Goal: Information Seeking & Learning: Learn about a topic

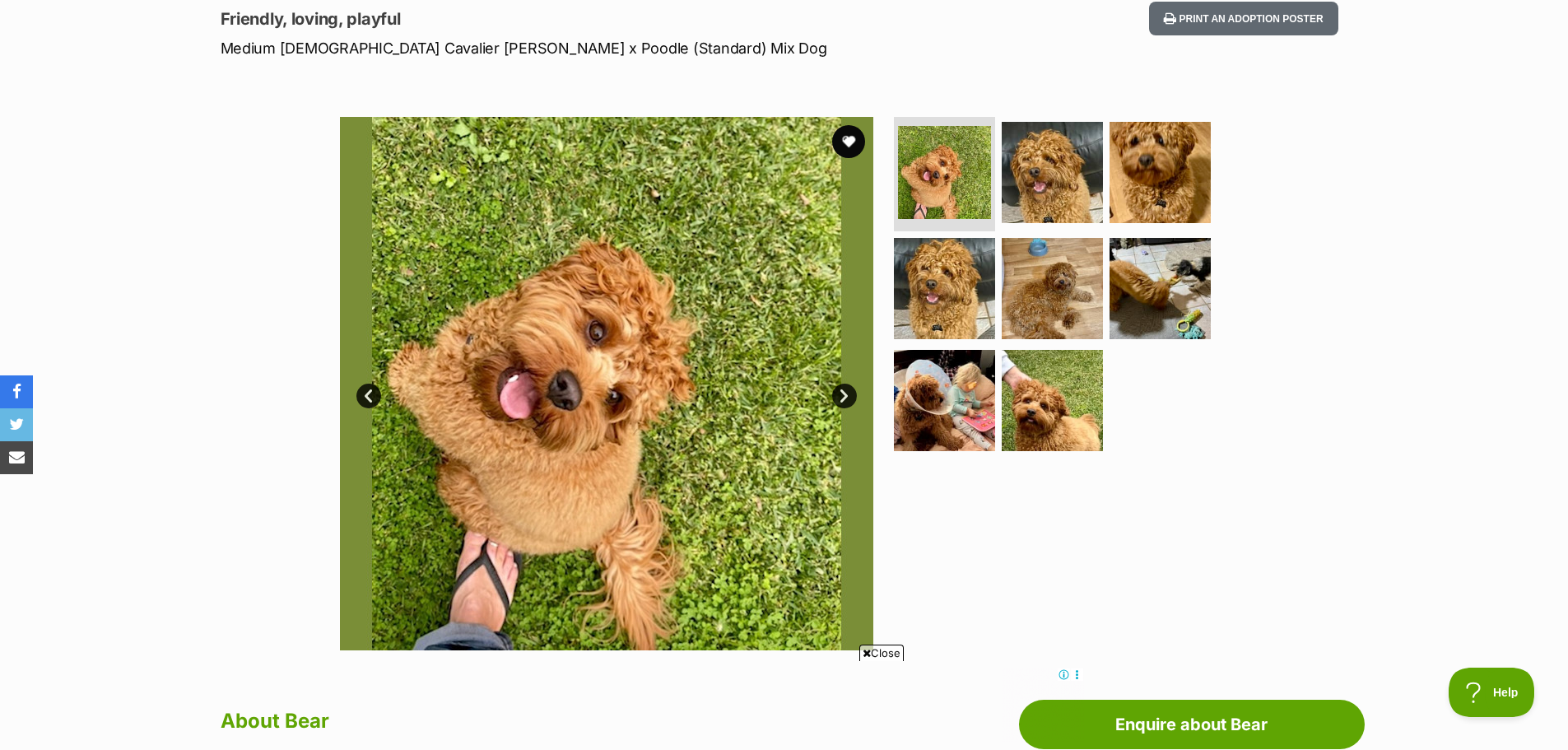
scroll to position [247, 0]
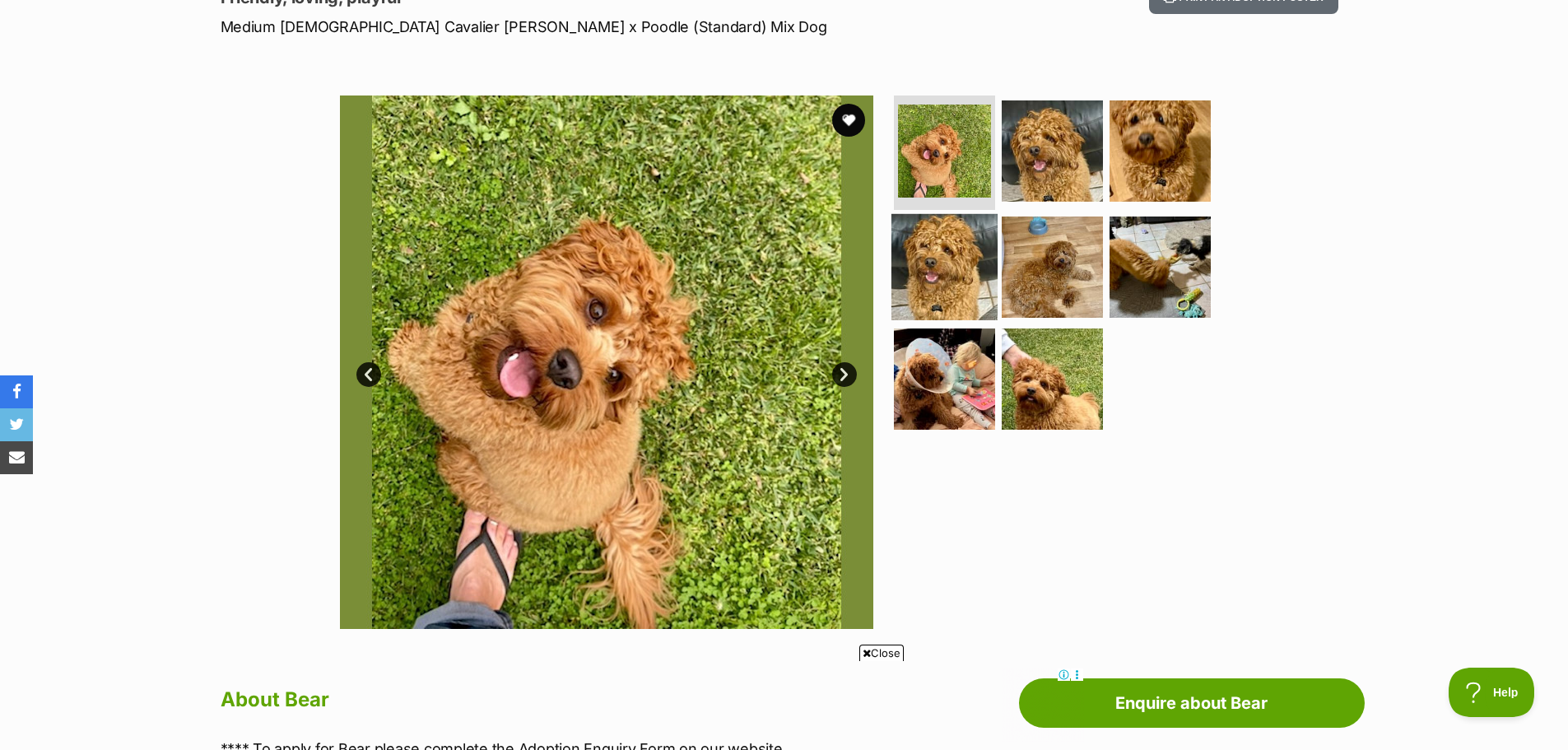
click at [908, 275] on img at bounding box center [945, 267] width 106 height 106
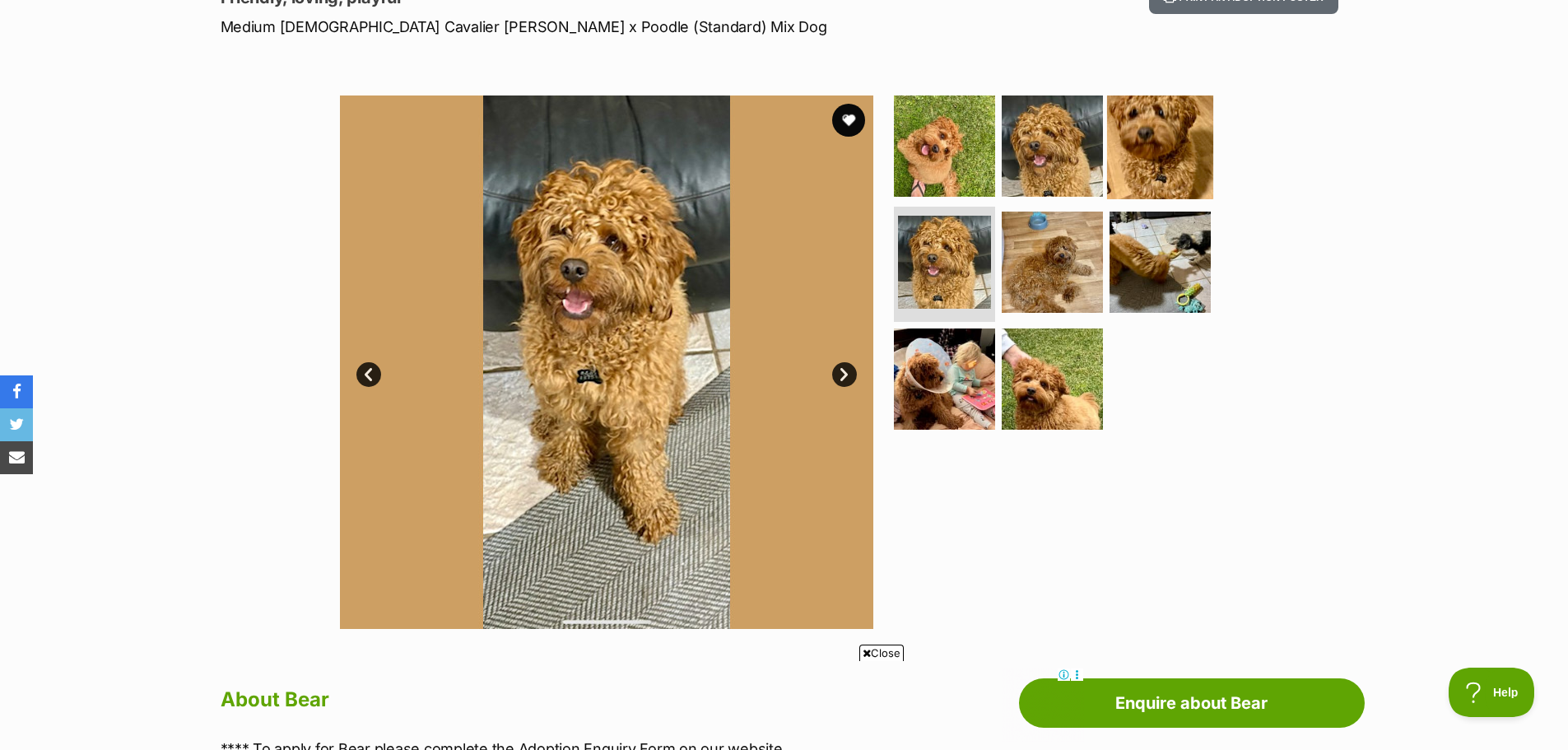
click at [1116, 163] on img at bounding box center [1161, 146] width 106 height 106
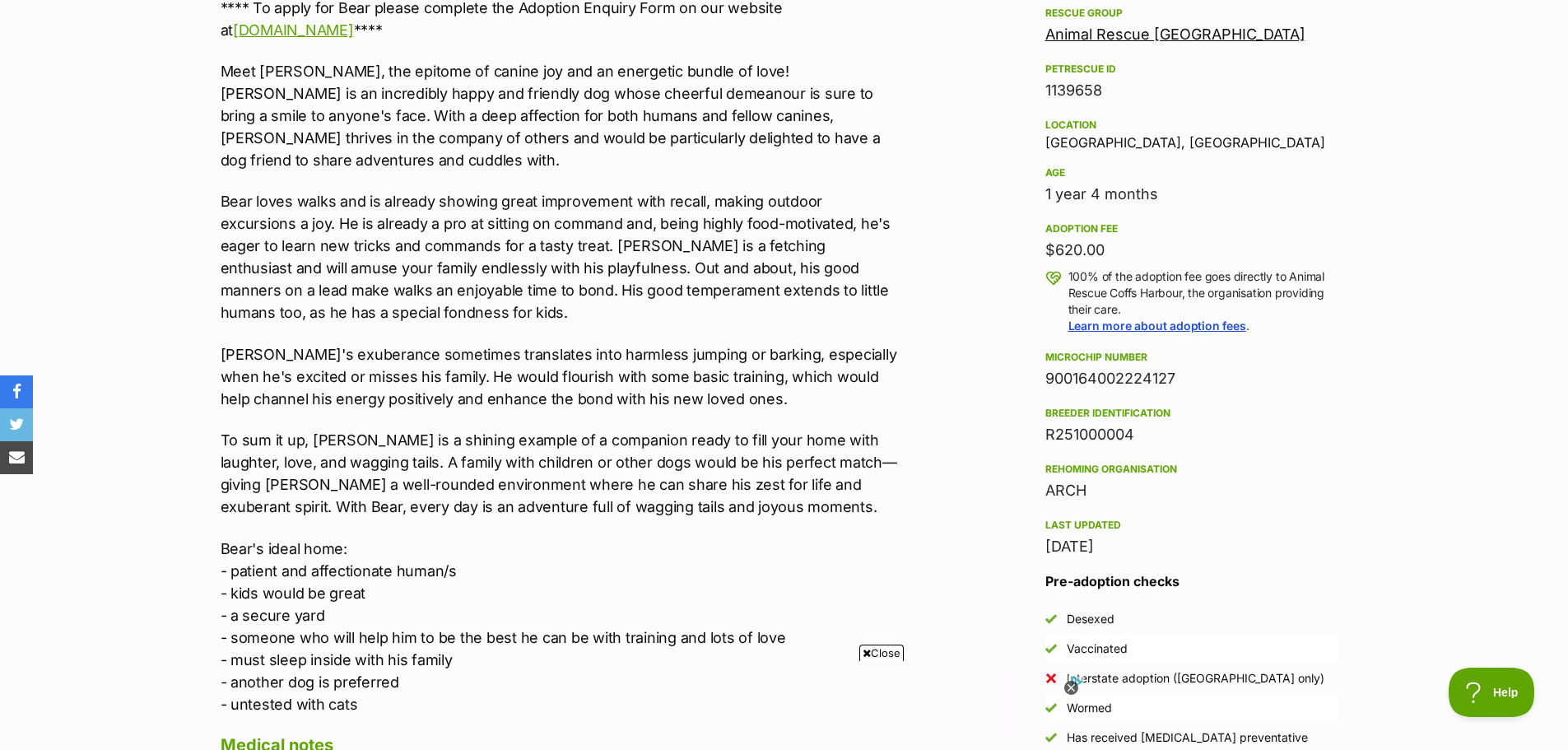
scroll to position [494, 0]
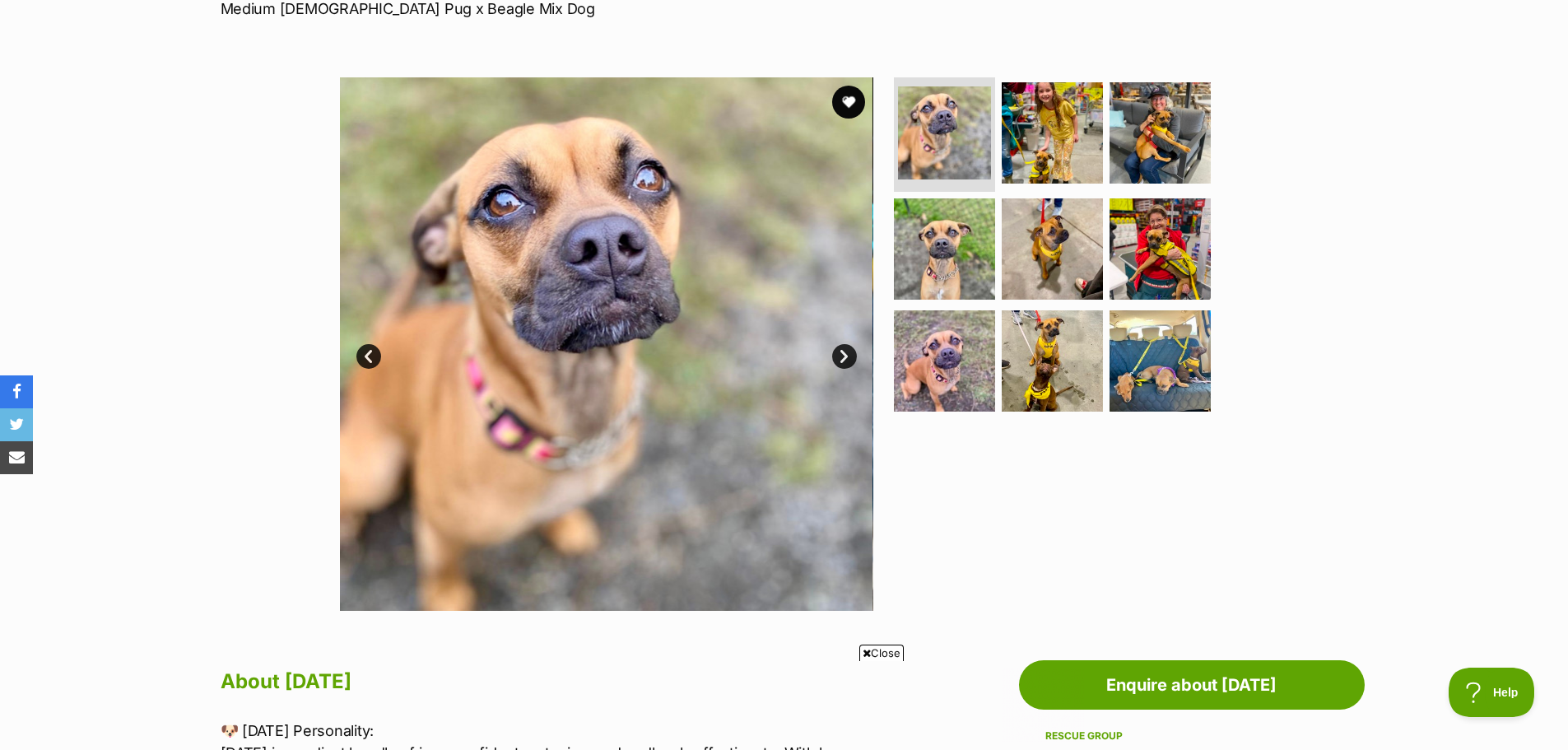
scroll to position [82, 0]
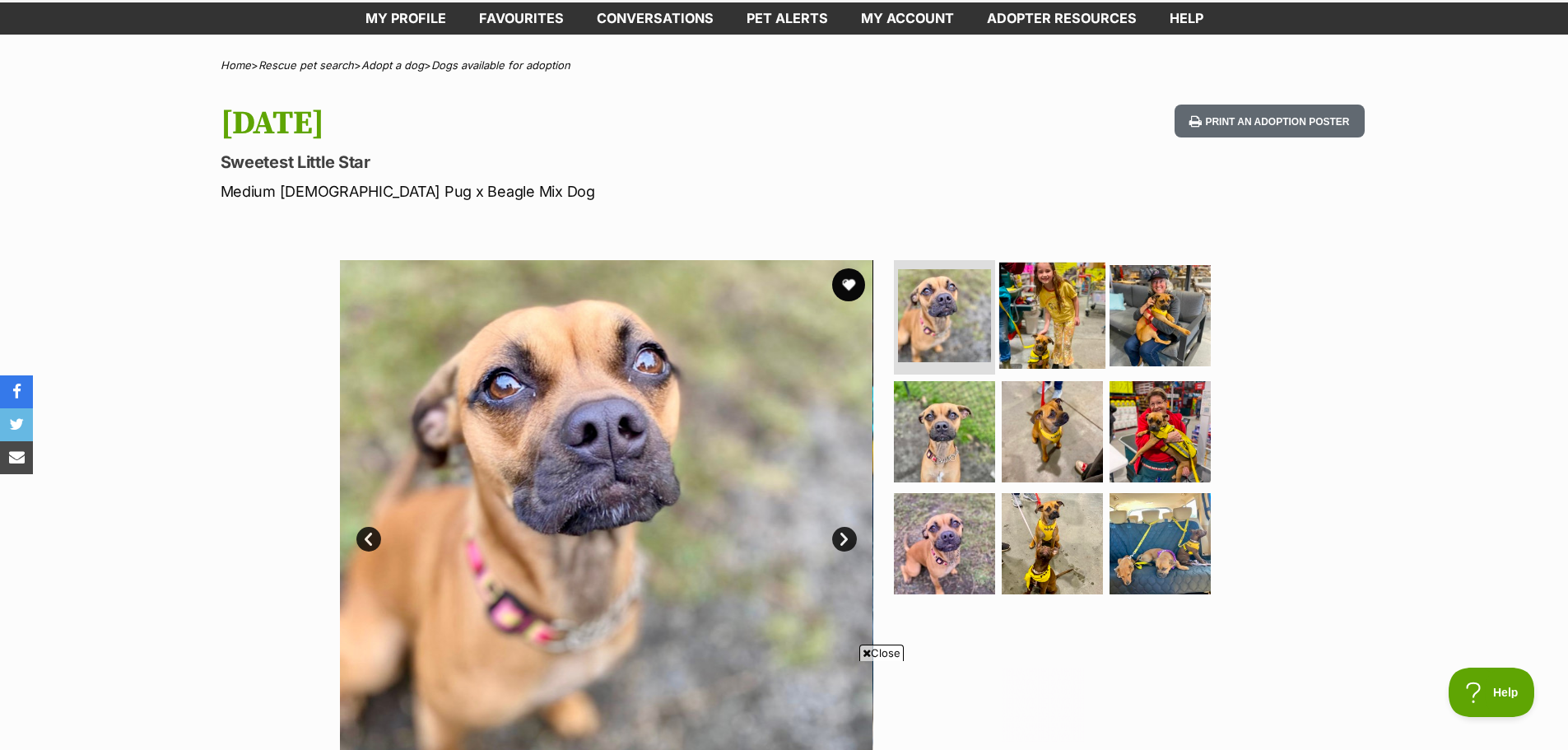
click at [1058, 322] on img at bounding box center [1052, 315] width 106 height 106
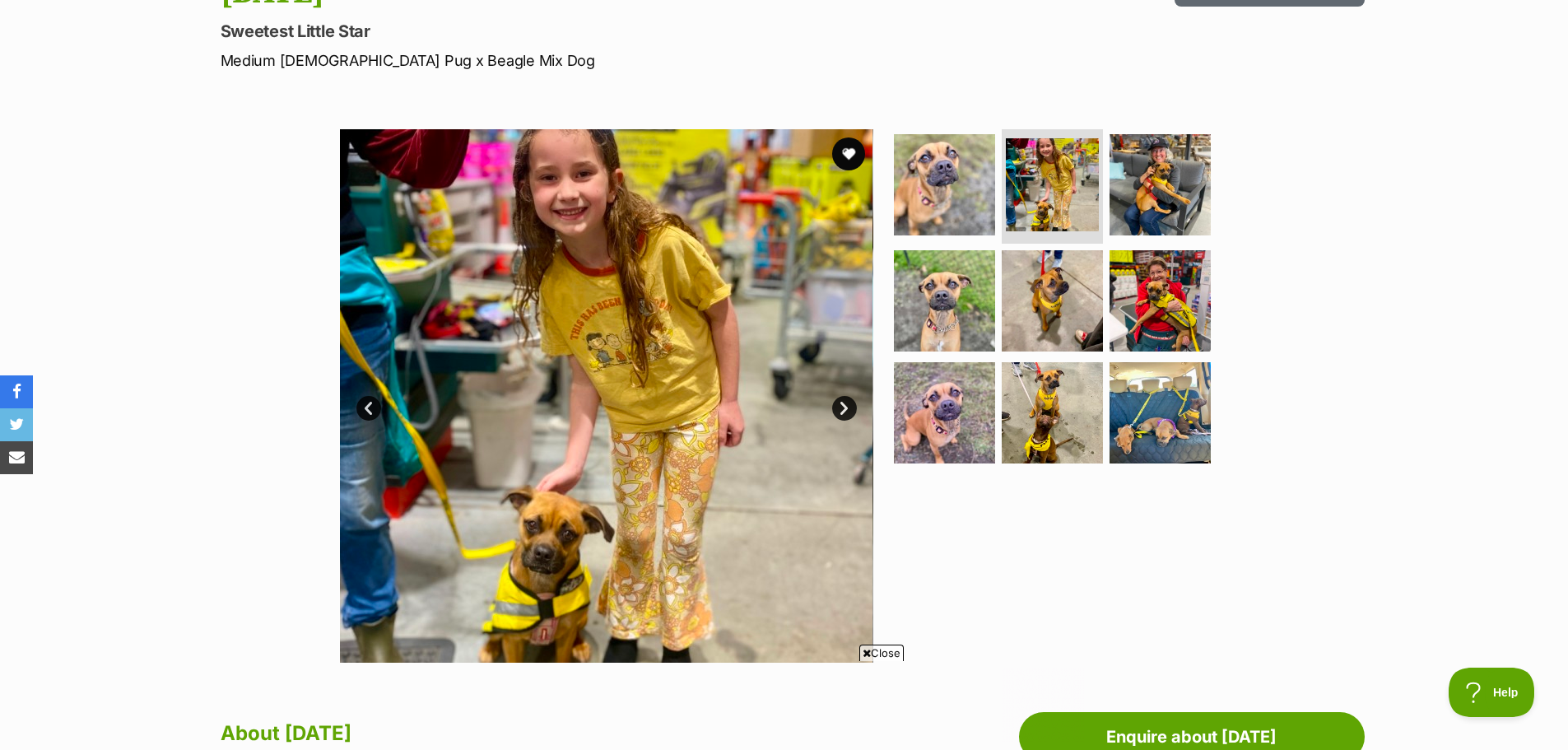
scroll to position [247, 0]
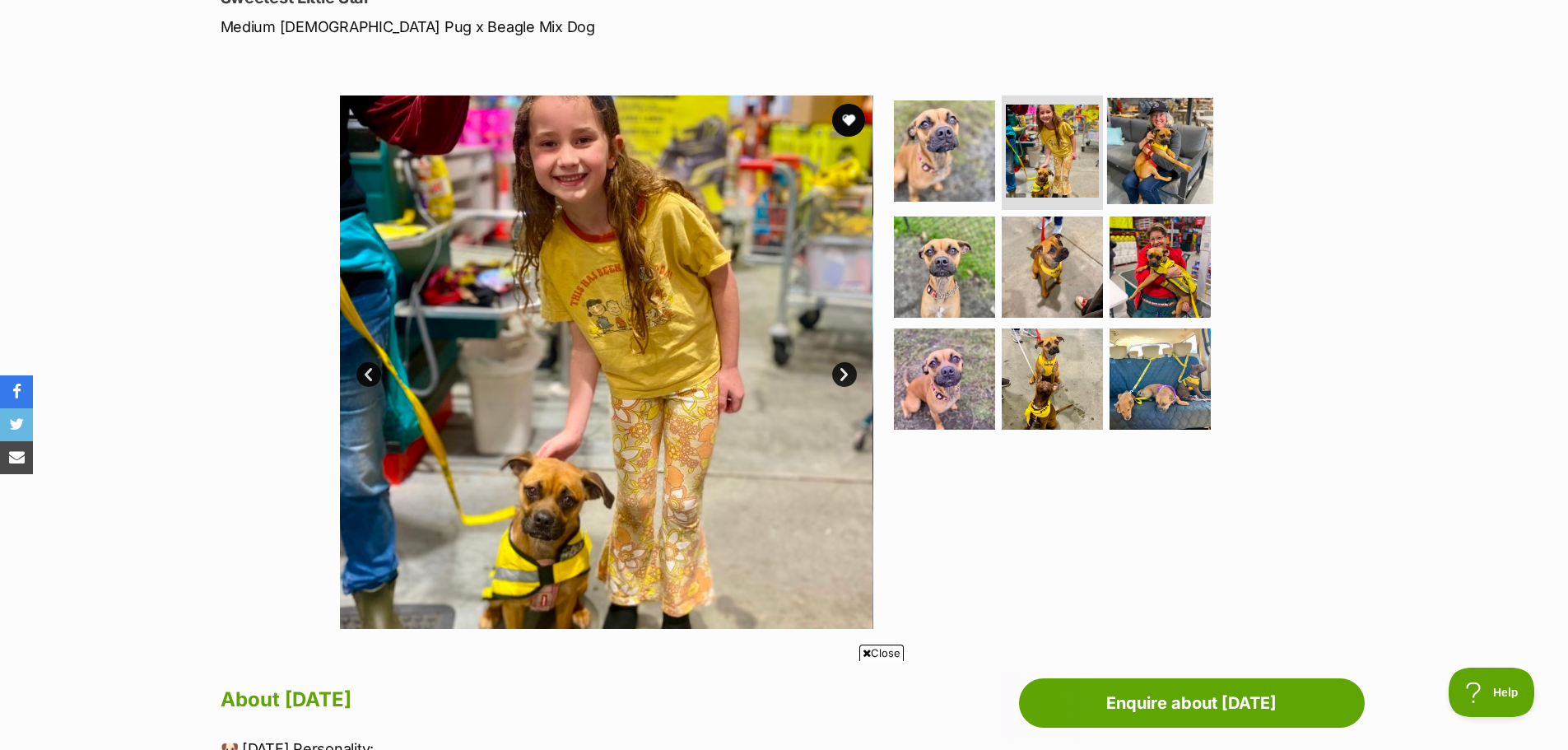
click at [1167, 149] on img at bounding box center [1161, 150] width 106 height 106
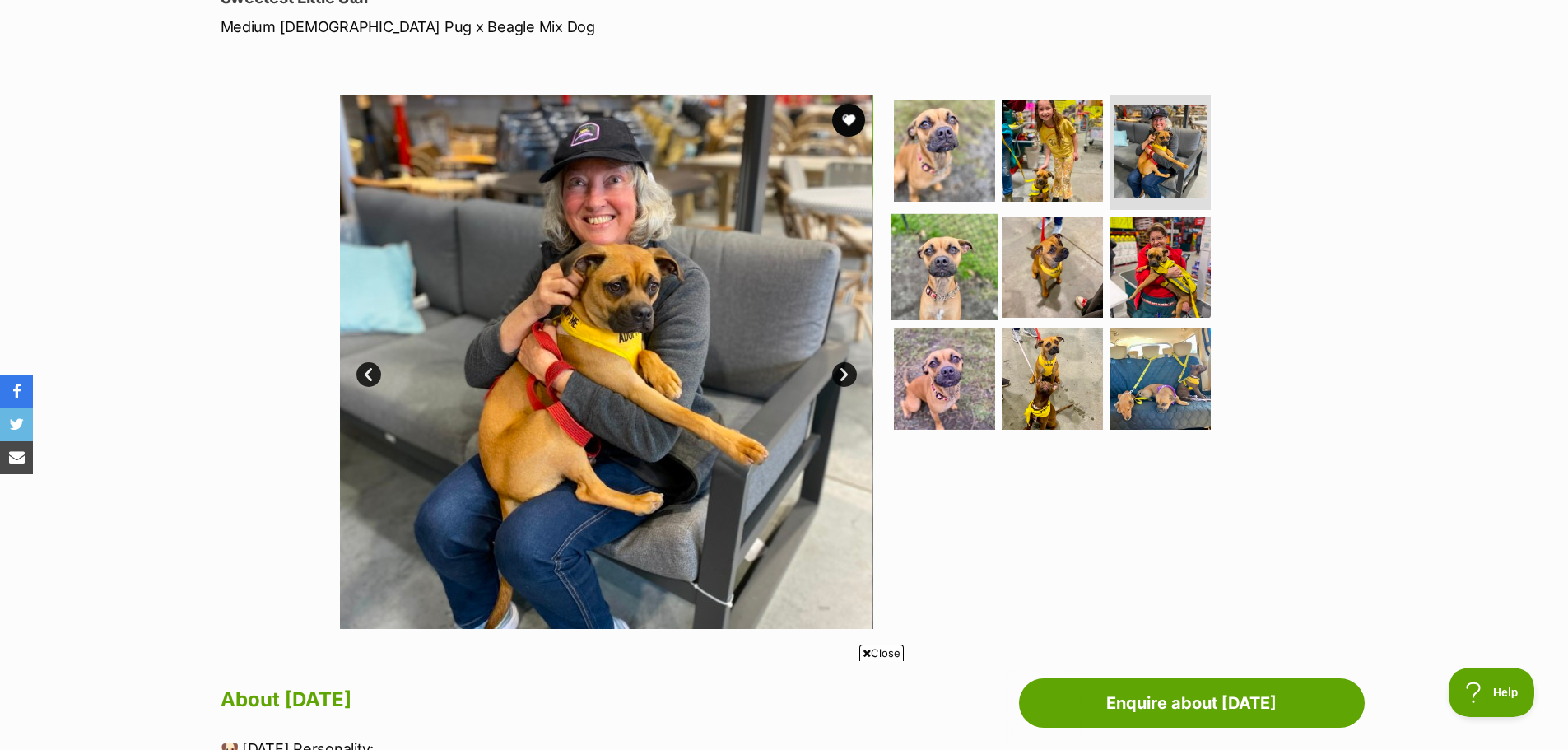
scroll to position [0, 0]
click at [932, 297] on img at bounding box center [945, 267] width 106 height 106
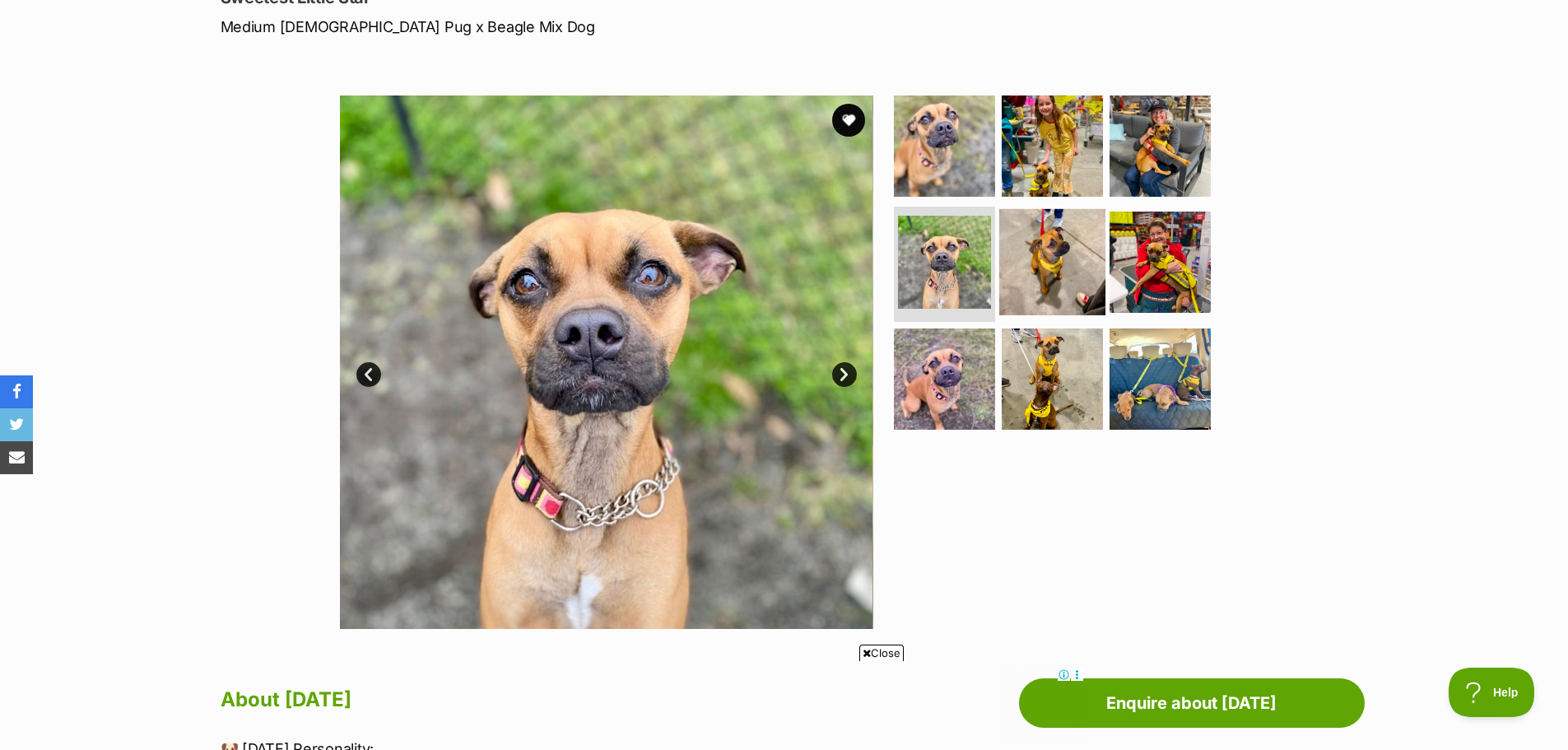
click at [1048, 265] on img at bounding box center [1052, 262] width 106 height 106
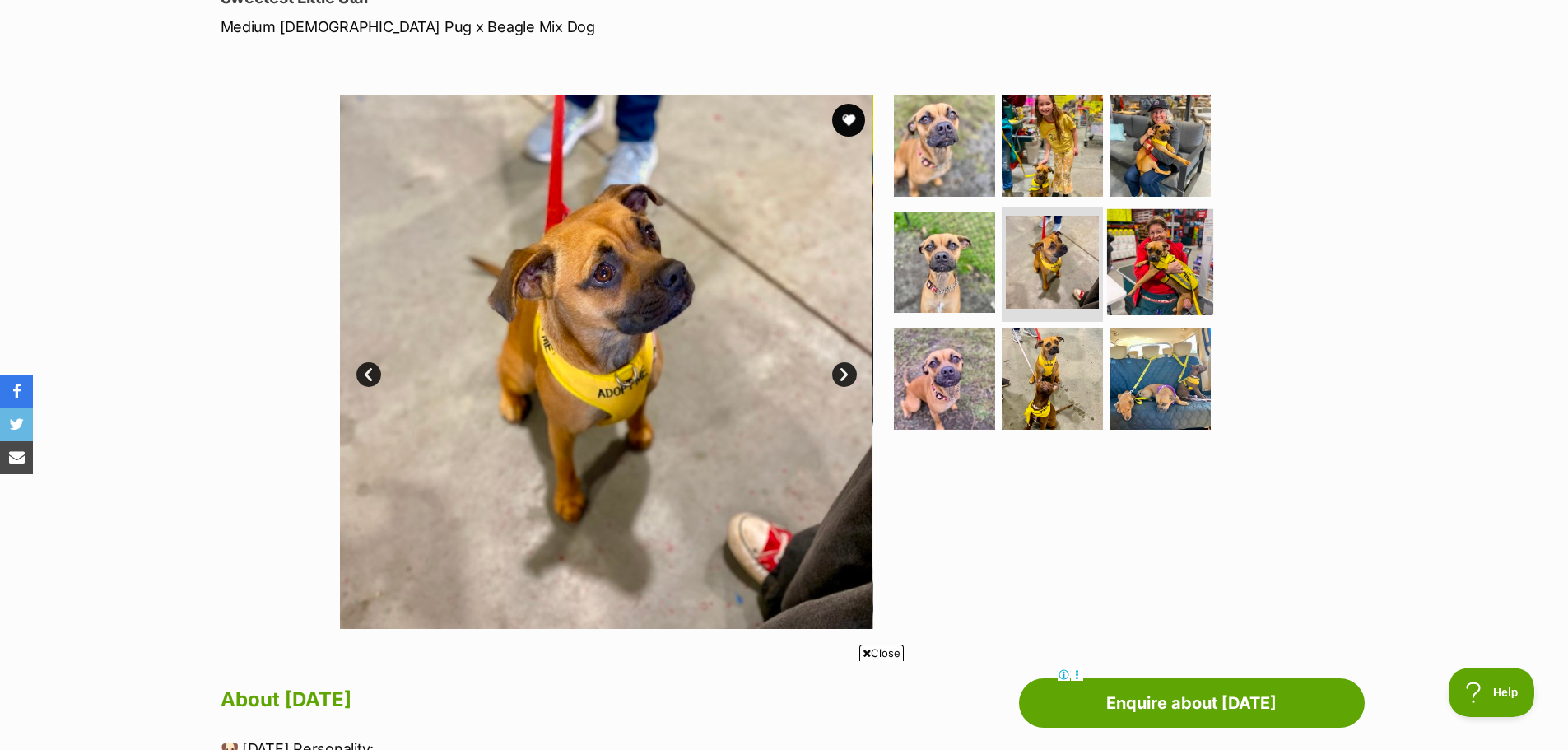
click at [1137, 282] on img at bounding box center [1161, 262] width 106 height 106
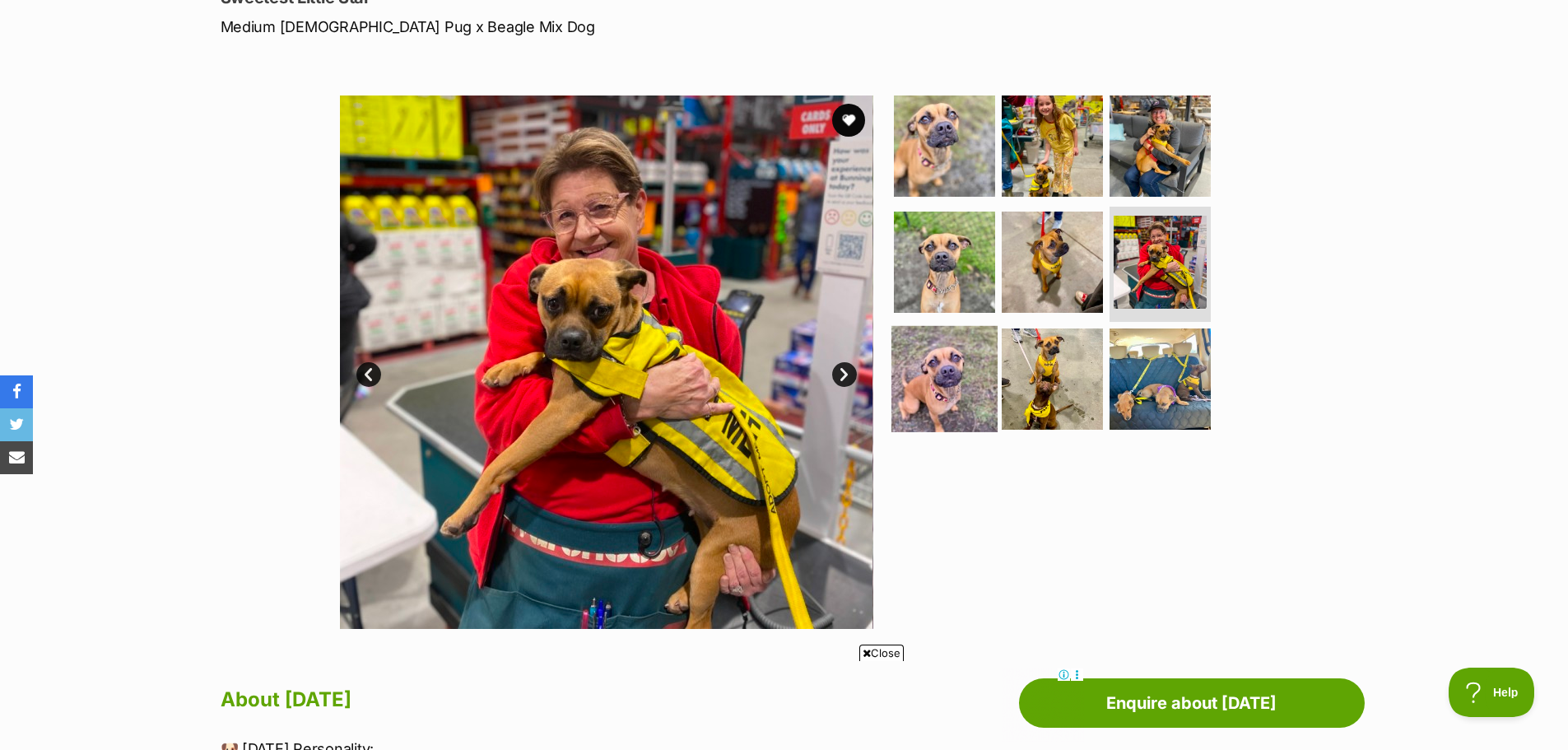
click at [935, 391] on img at bounding box center [945, 379] width 106 height 106
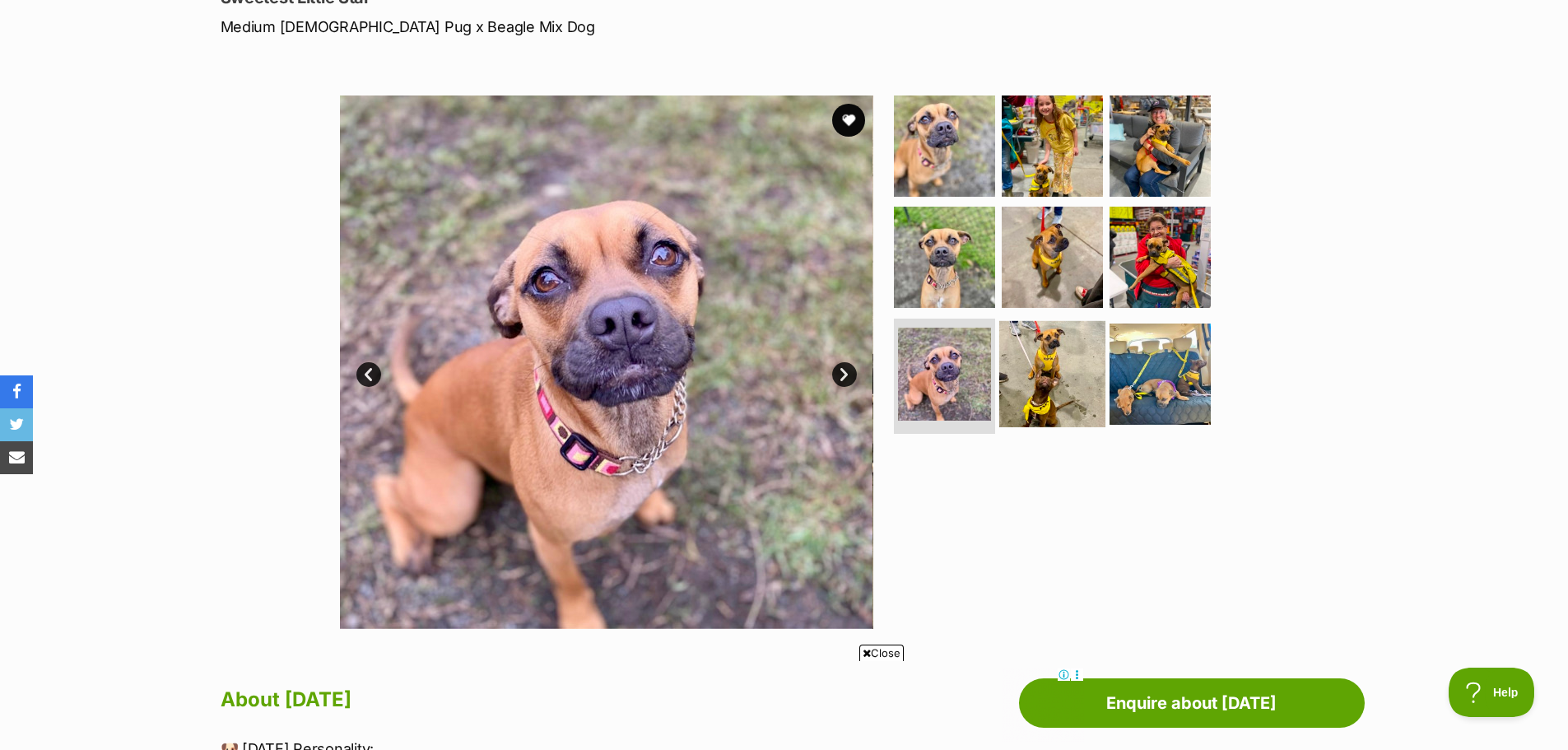
click at [1035, 372] on img at bounding box center [1052, 375] width 106 height 106
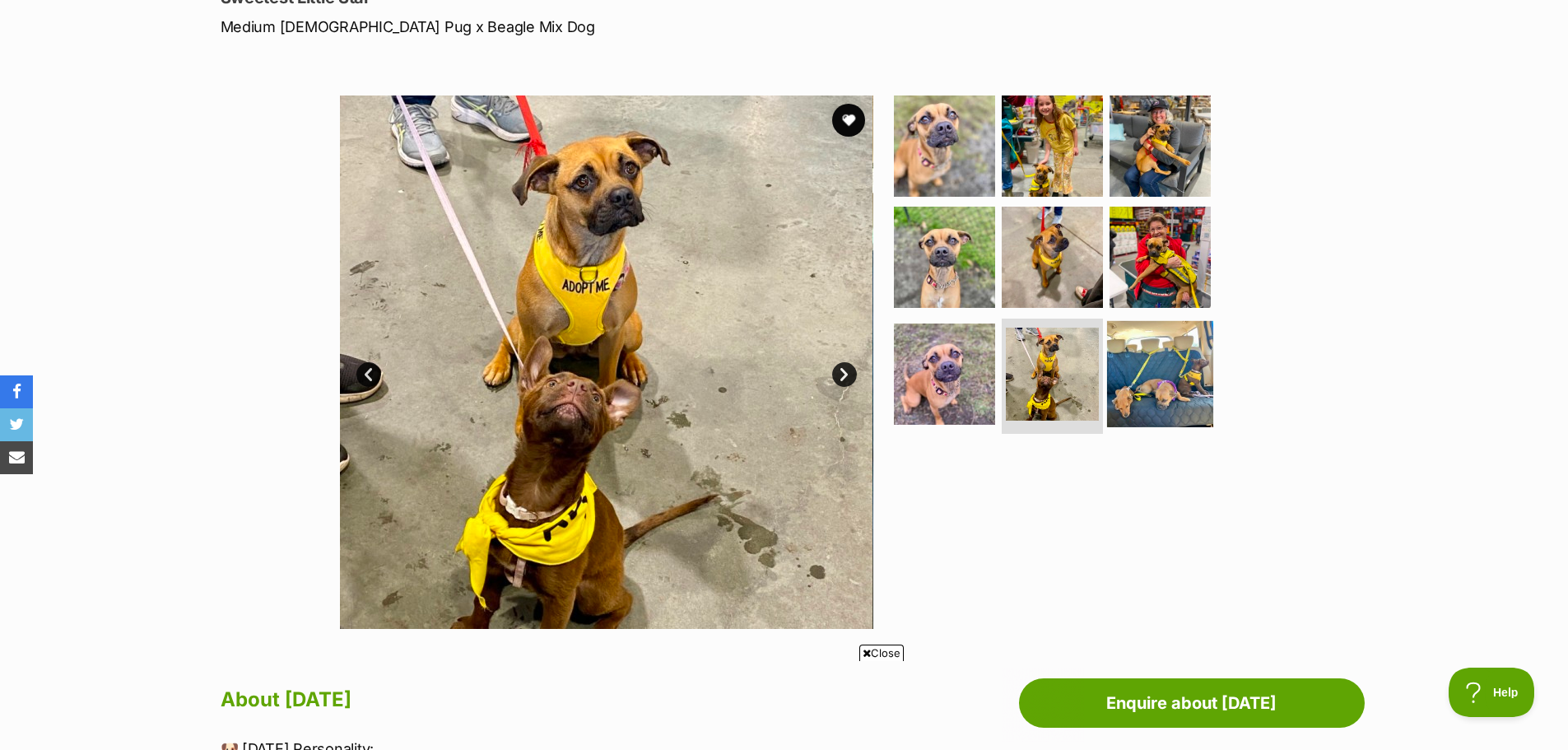
click at [1139, 382] on img at bounding box center [1161, 375] width 106 height 106
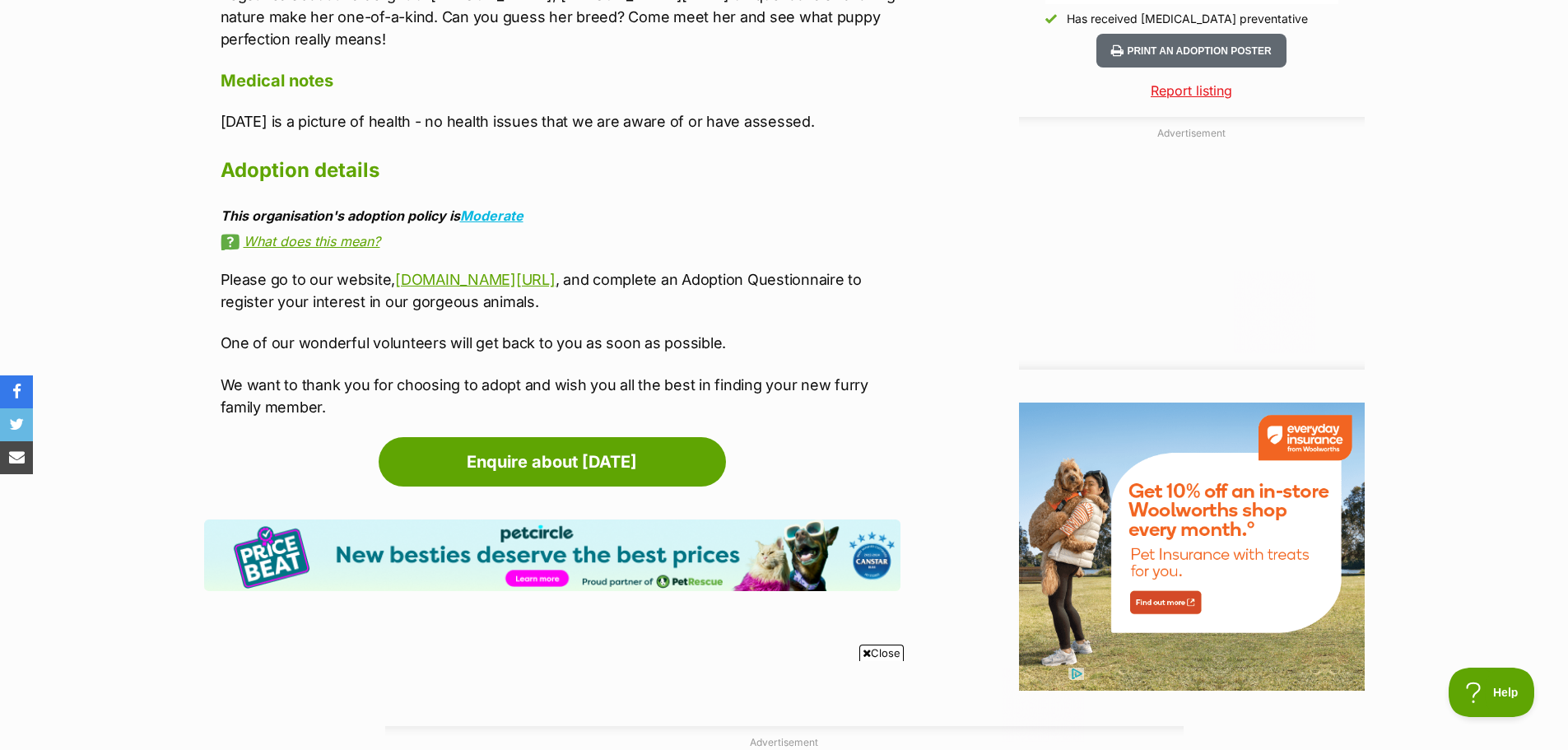
scroll to position [1647, 0]
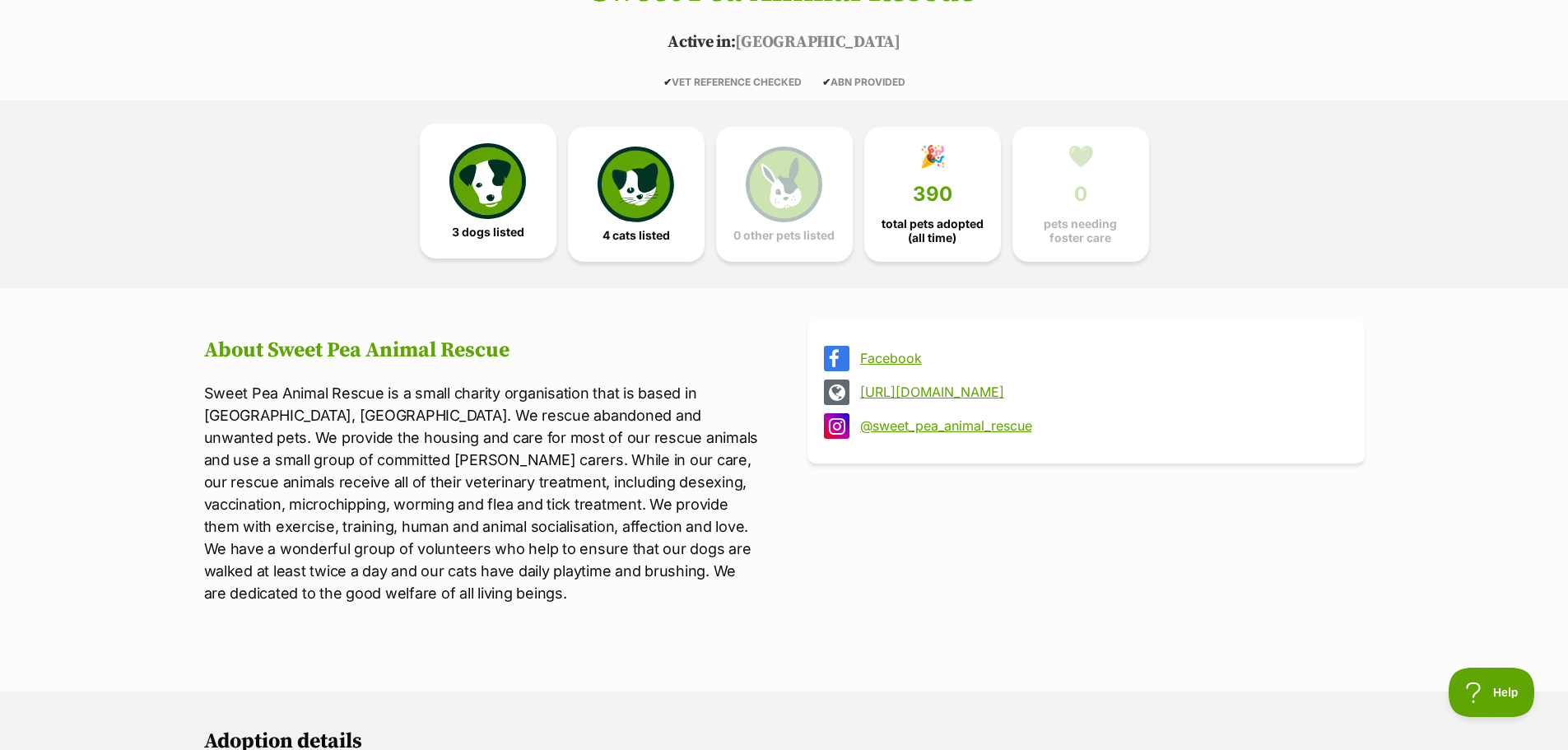
click at [478, 198] on img at bounding box center [487, 180] width 76 height 76
click at [497, 185] on img at bounding box center [487, 180] width 76 height 76
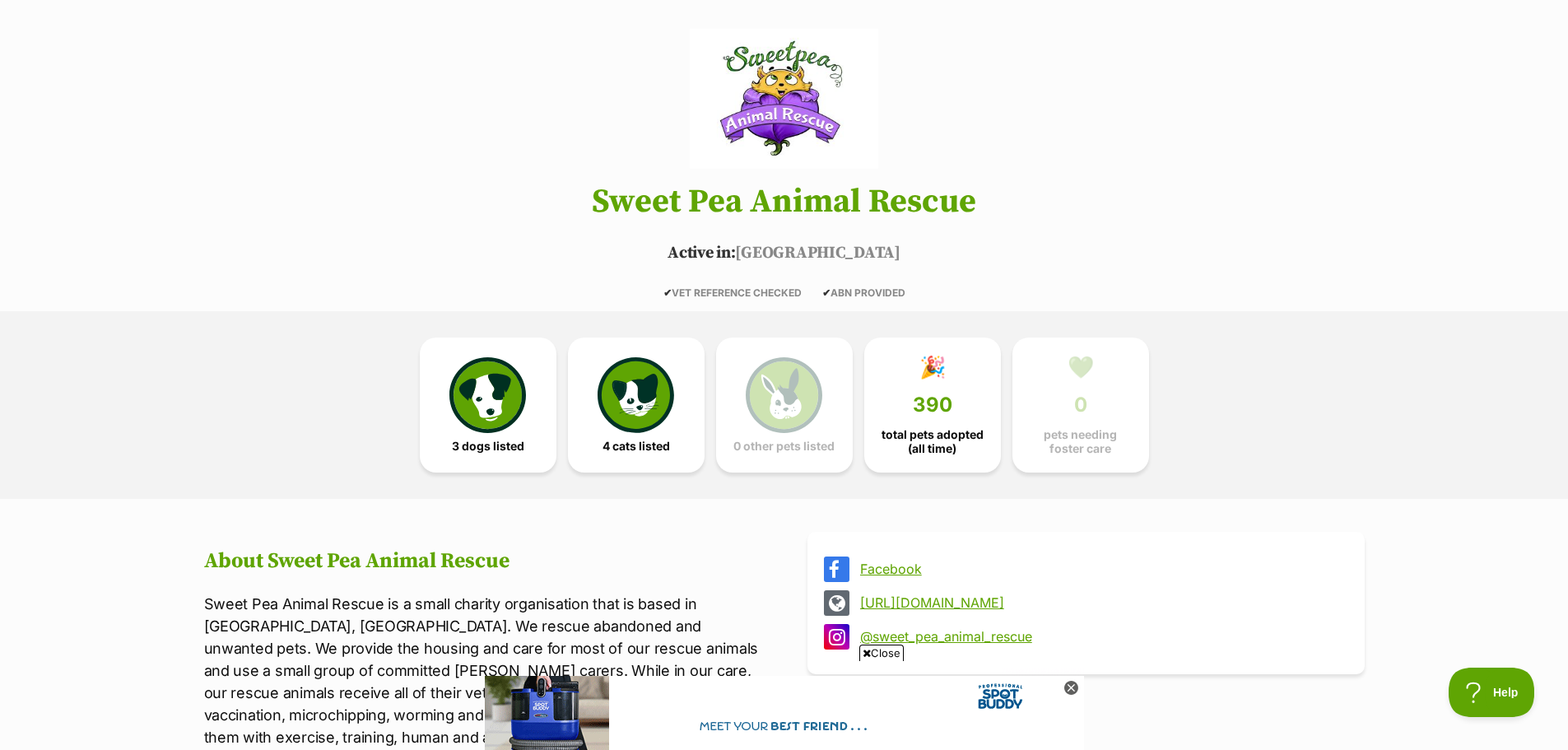
scroll to position [46, 0]
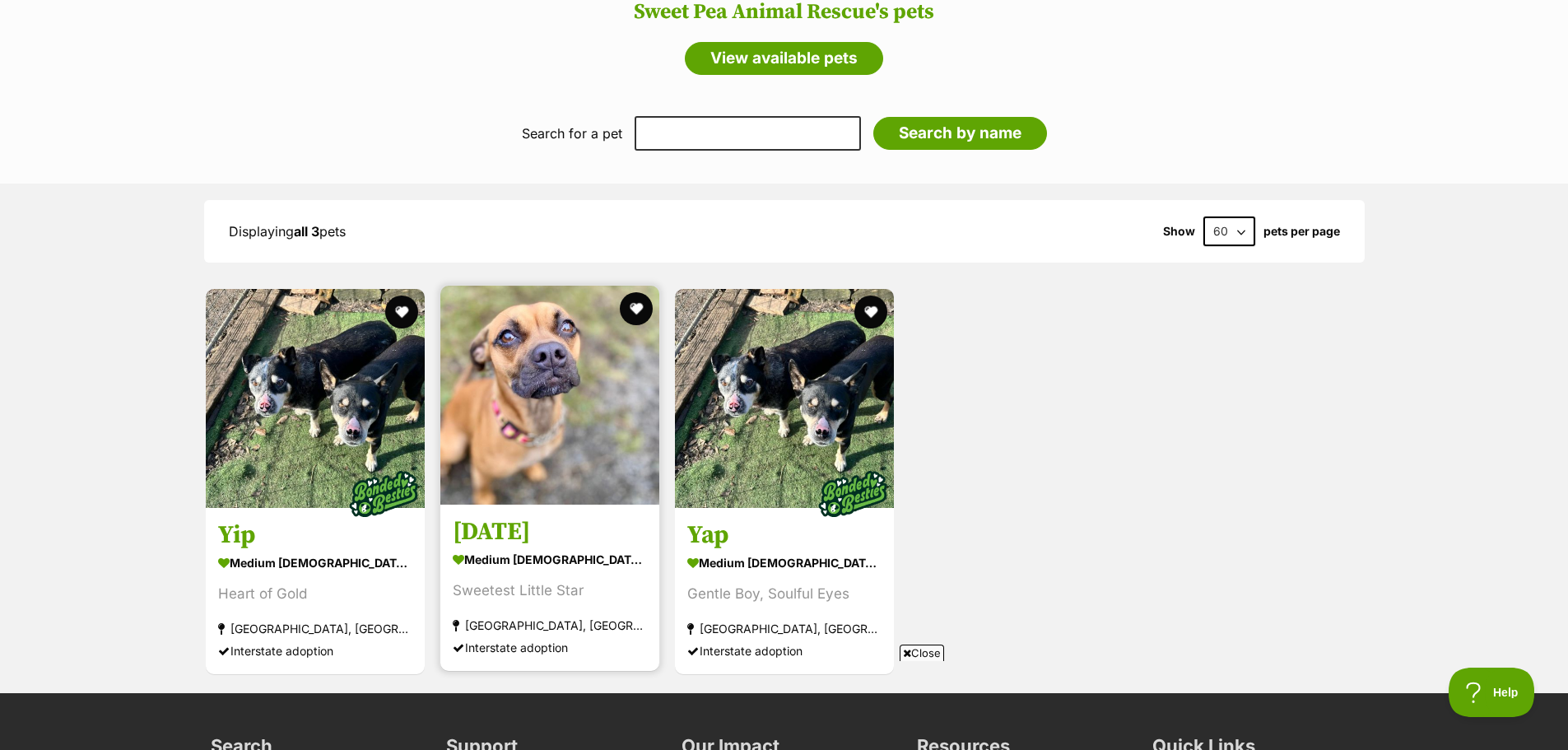
click at [481, 414] on img at bounding box center [550, 395] width 219 height 219
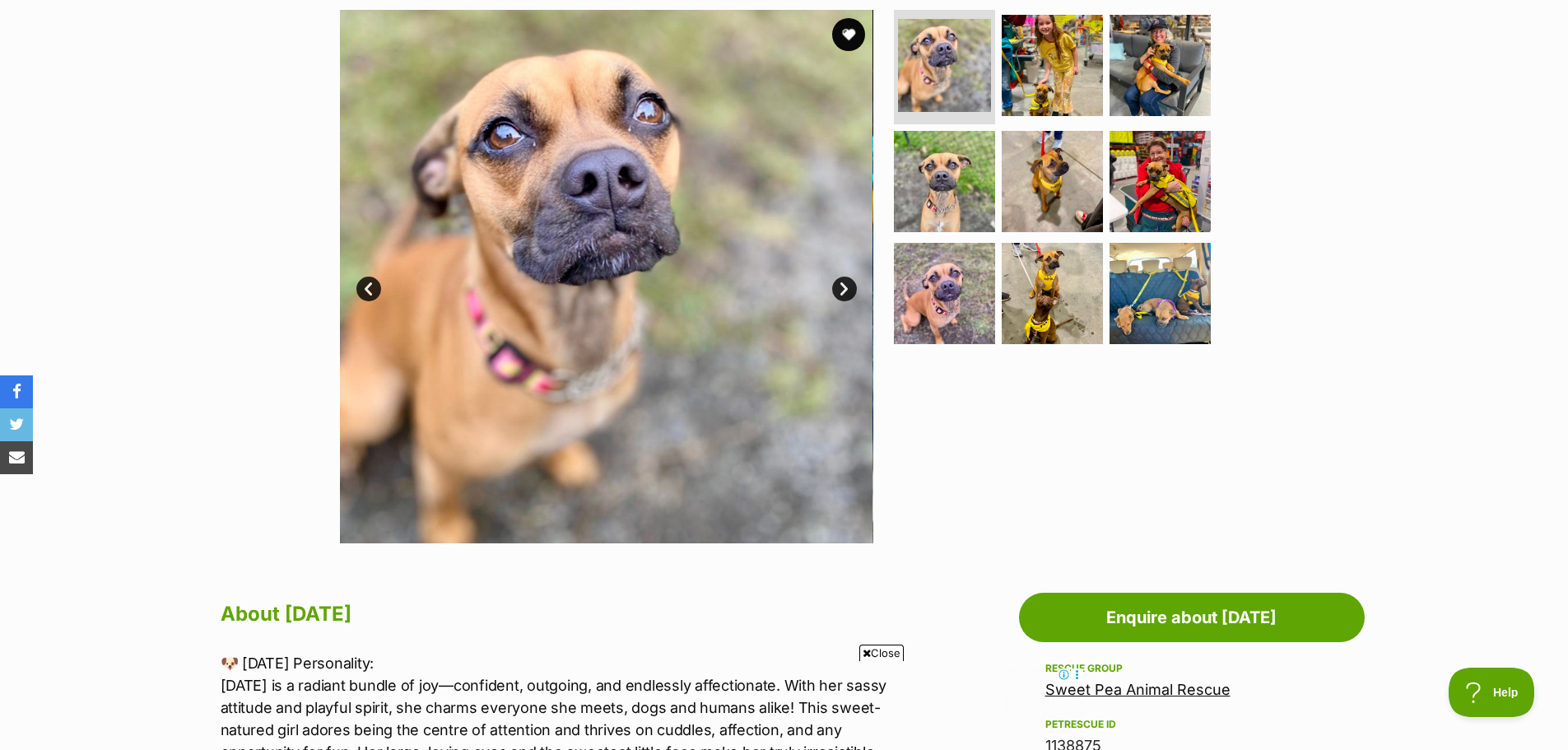
scroll to position [330, 0]
